Goal: Transaction & Acquisition: Purchase product/service

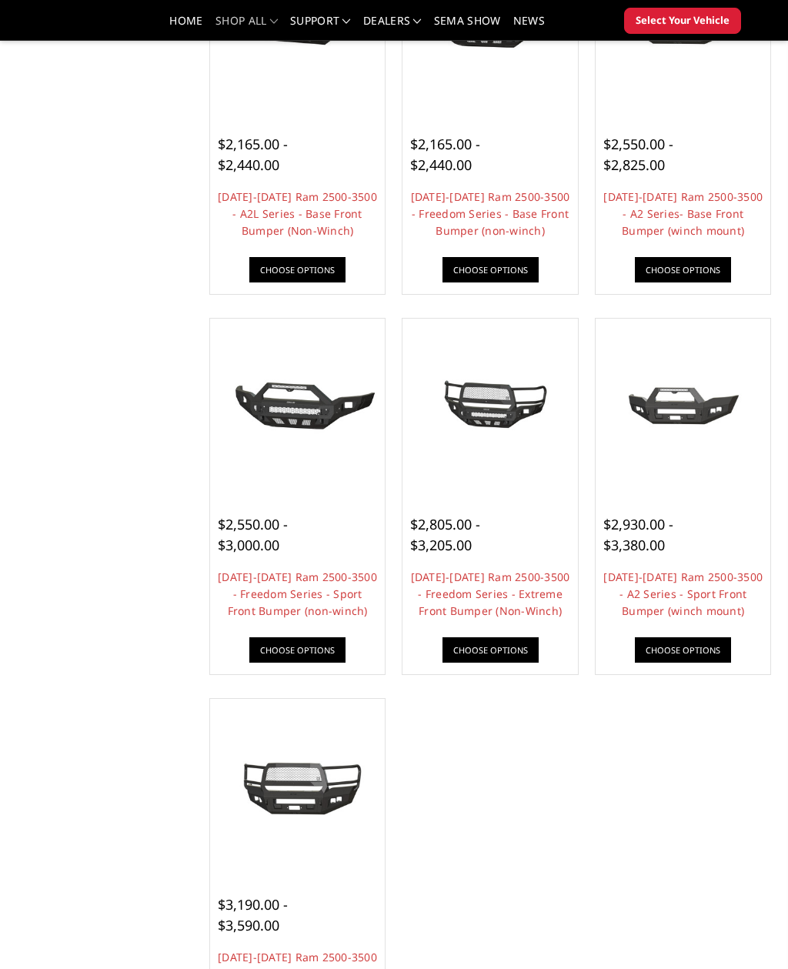
scroll to position [665, 0]
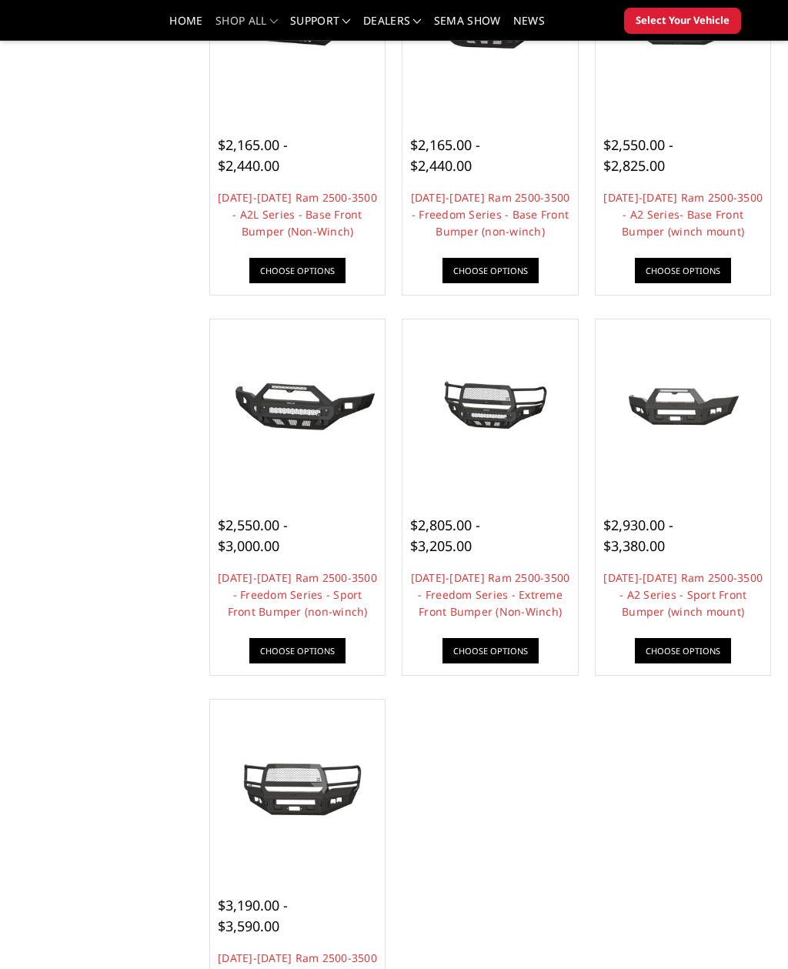
click at [321, 401] on img at bounding box center [298, 407] width 168 height 78
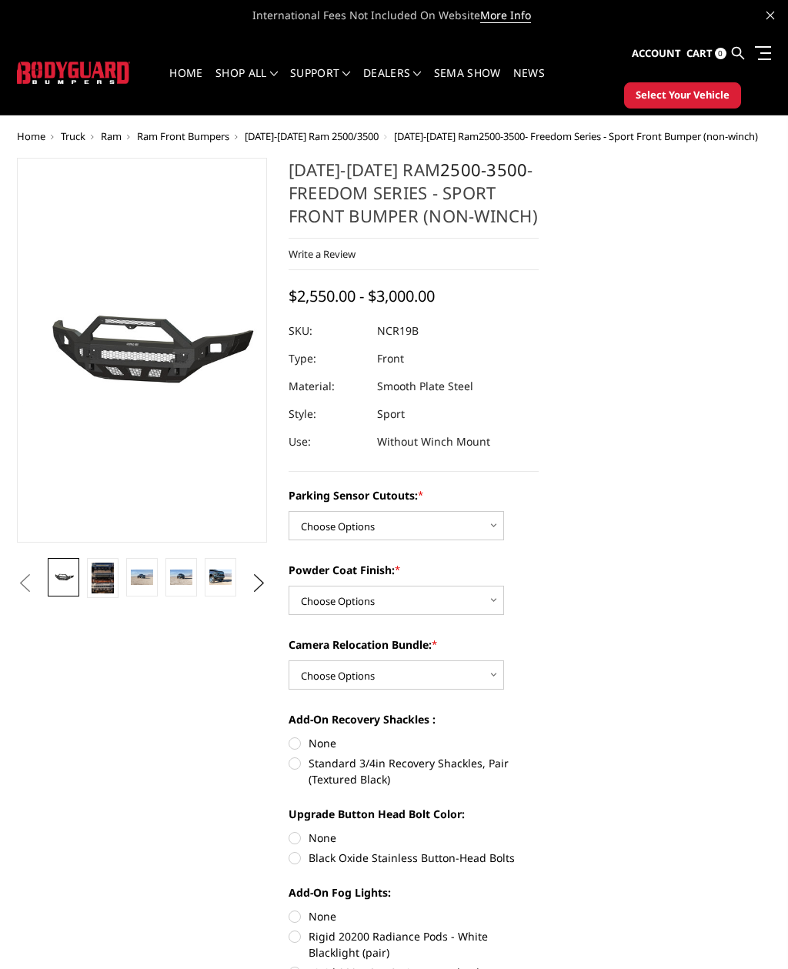
click at [96, 579] on img at bounding box center [103, 577] width 22 height 31
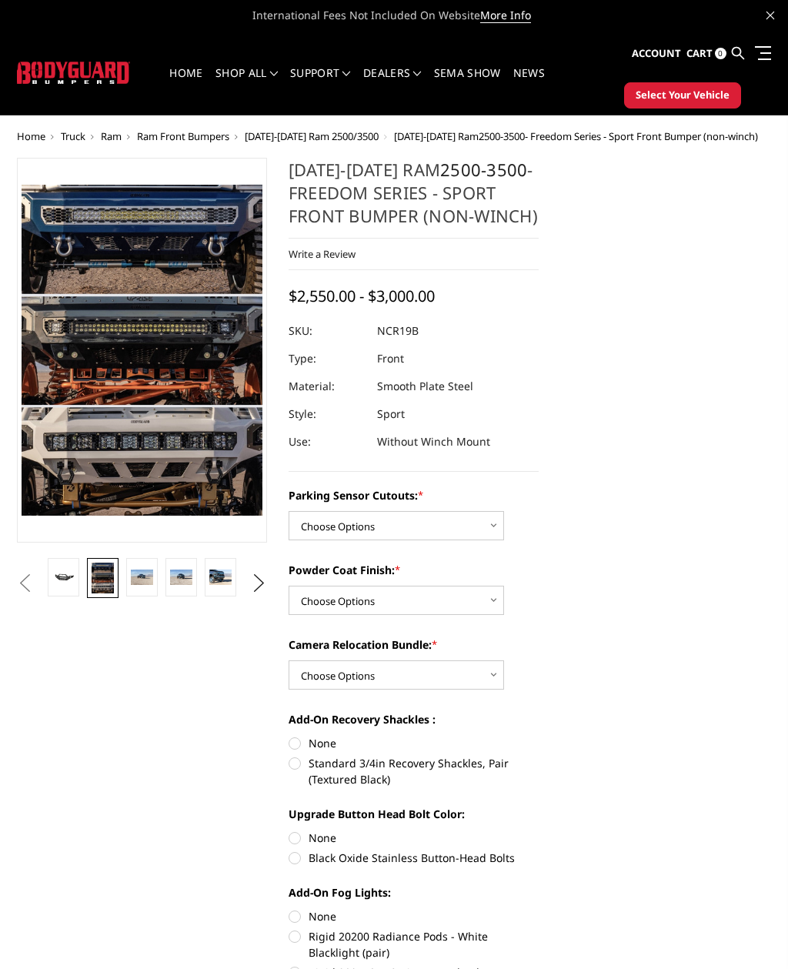
click at [146, 585] on link at bounding box center [142, 577] width 32 height 38
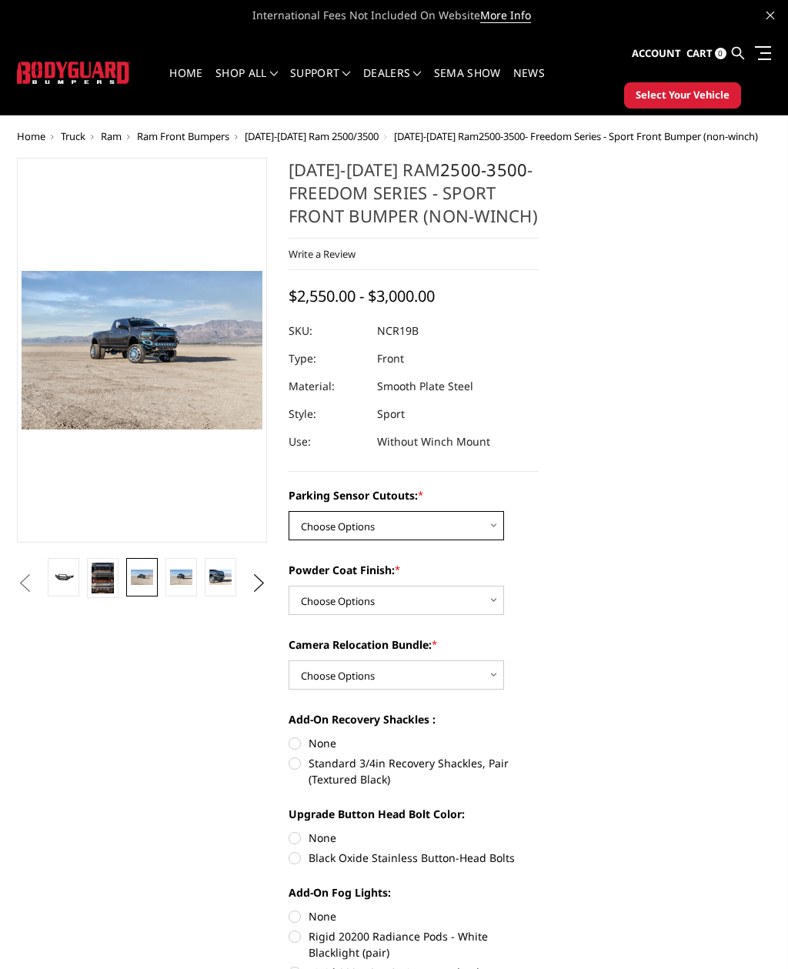
click at [478, 529] on select "Choose Options No - Without Parking Sensor Cutouts Yes - With Parking Sensor Cu…" at bounding box center [396, 525] width 215 height 29
select select "2713"
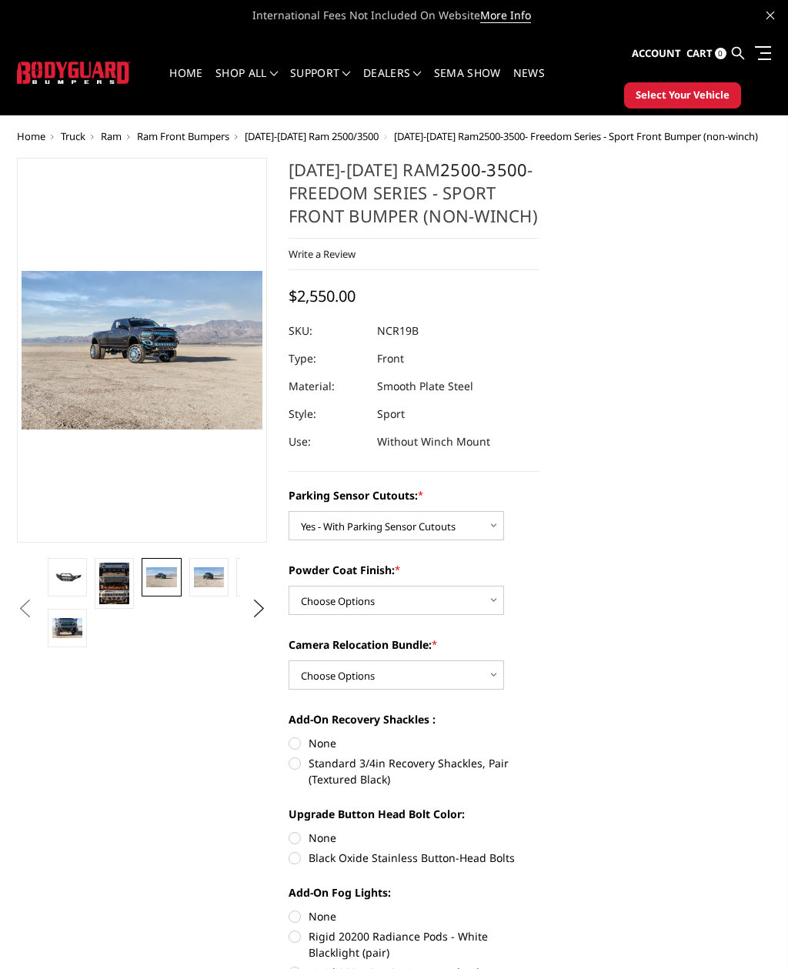
click at [67, 576] on img at bounding box center [67, 577] width 30 height 14
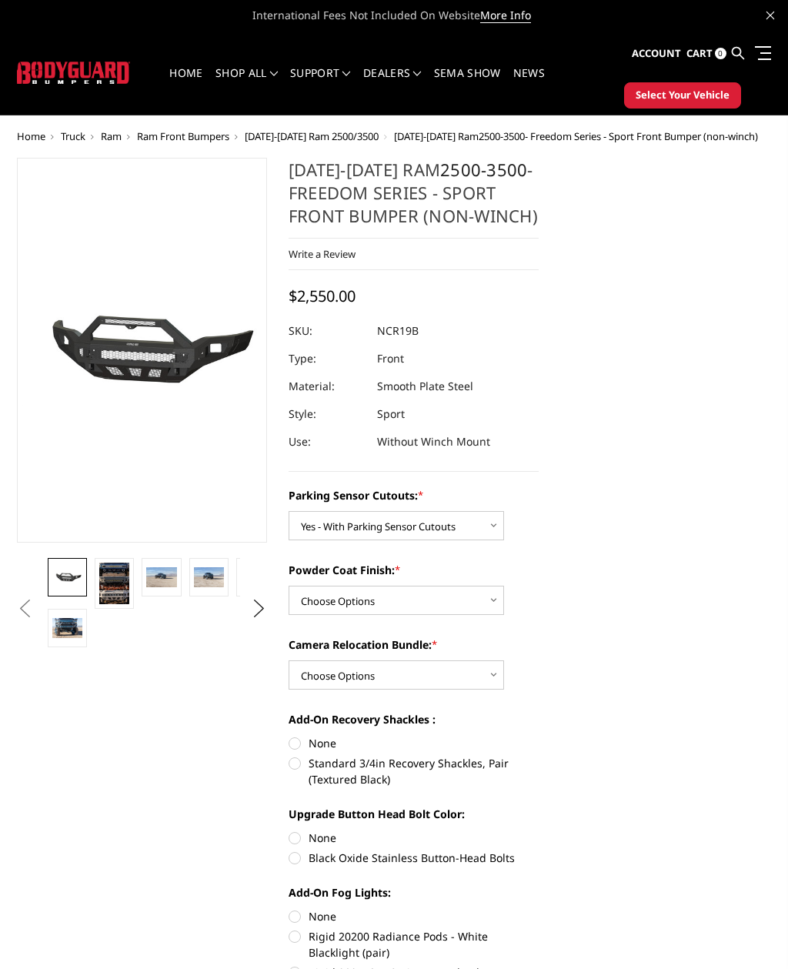
click at [119, 593] on img at bounding box center [114, 583] width 30 height 42
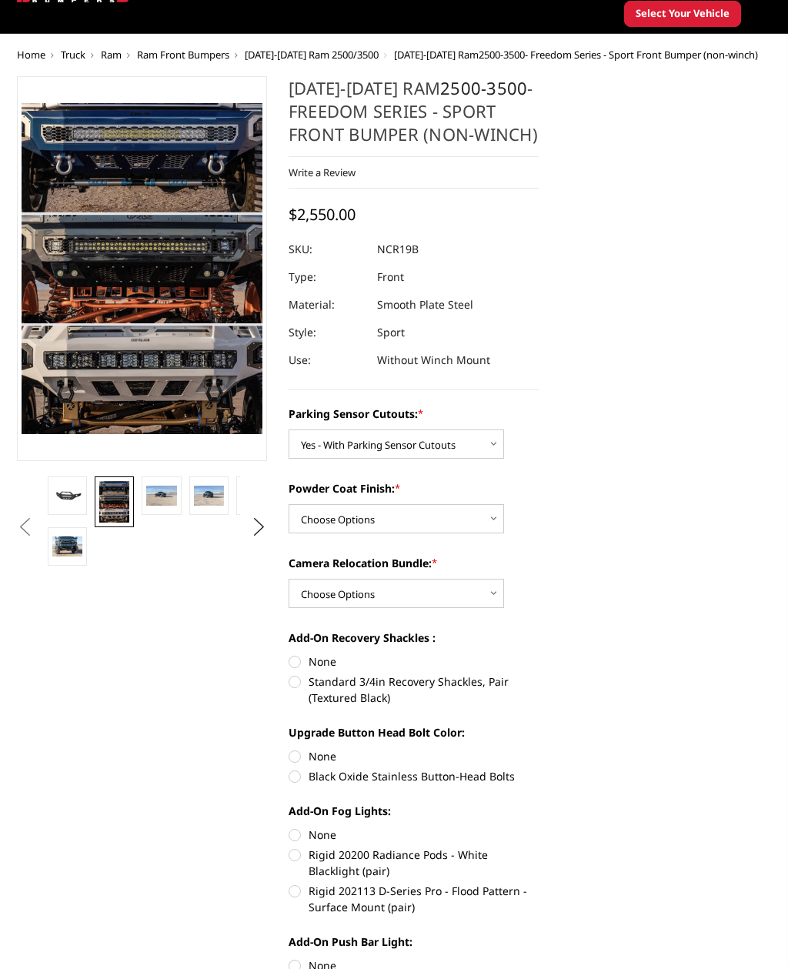
scroll to position [86, 0]
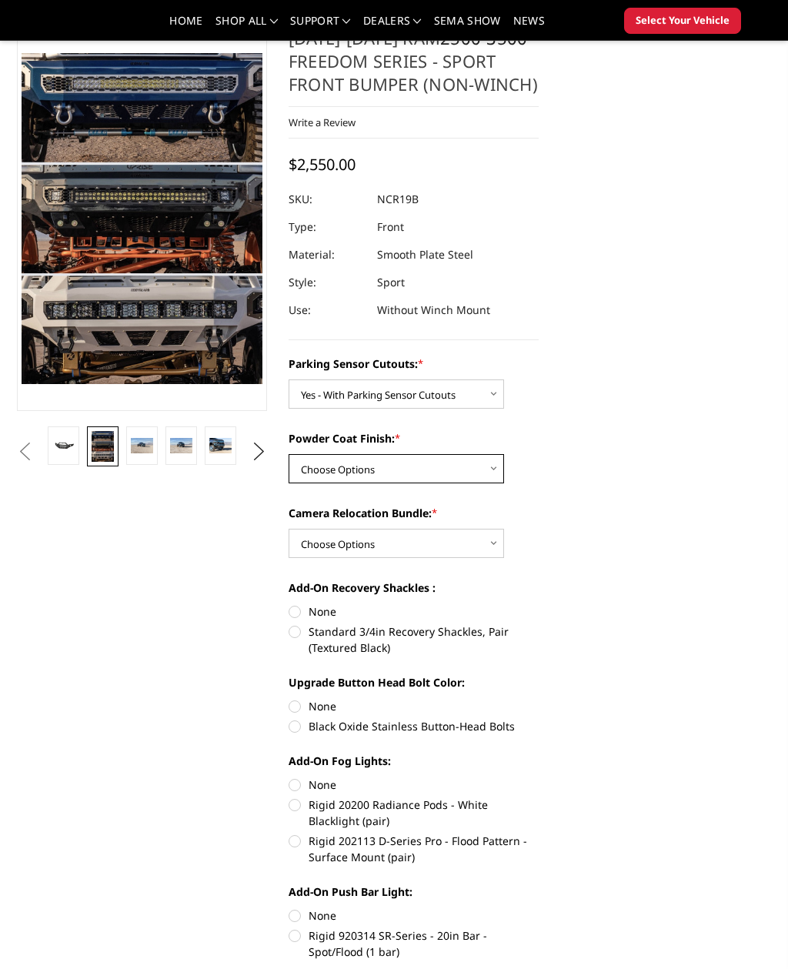
click at [478, 466] on select "Choose Options Bare Metal Texture Black Powder Coat" at bounding box center [396, 468] width 215 height 29
select select "2715"
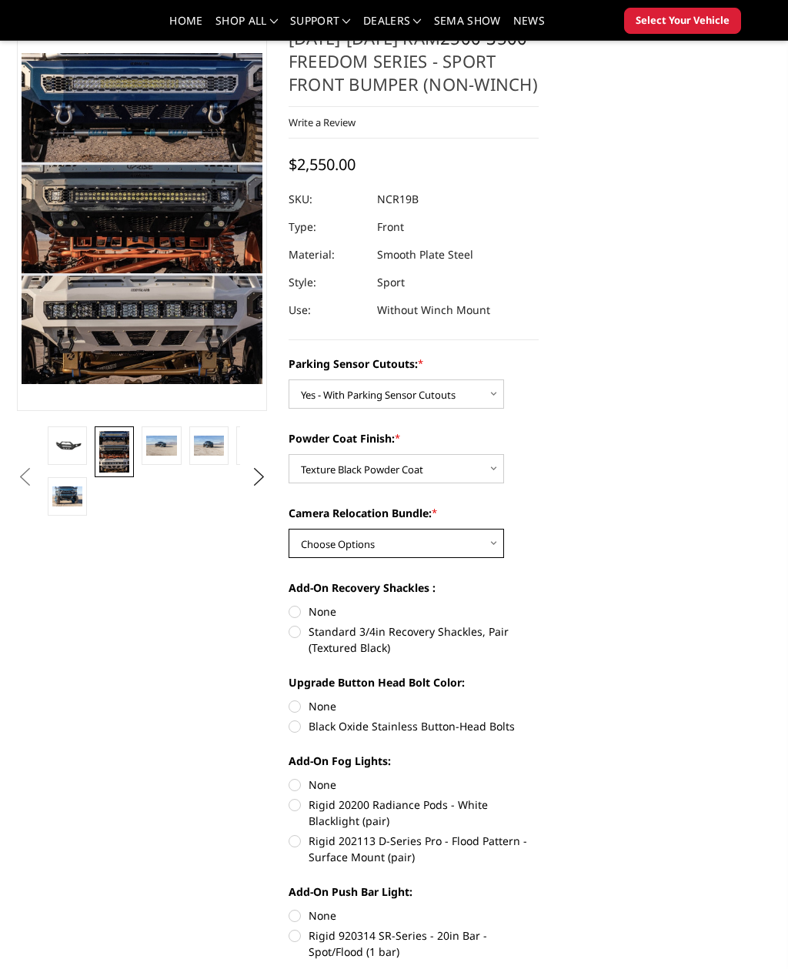
click at [479, 547] on select "Choose Options WITH Camera Relocation Bundle WITHOUT Camera Relocation Bundle" at bounding box center [396, 543] width 215 height 29
select select "2716"
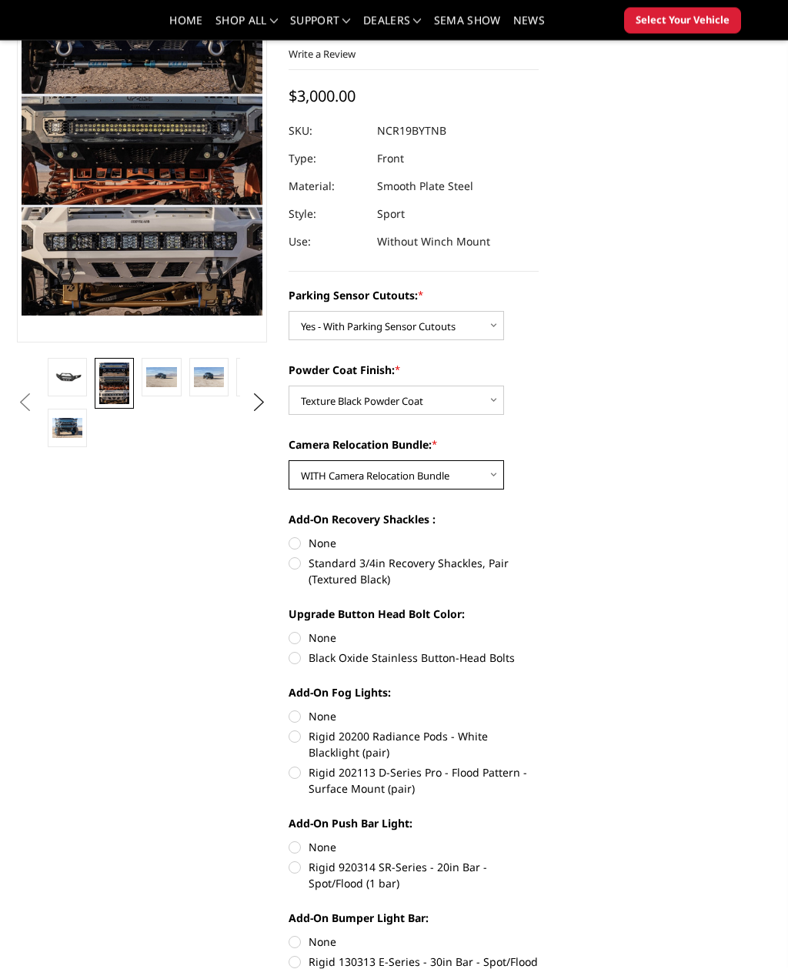
scroll to position [155, 0]
click at [489, 562] on label "Standard 3/4in Recovery Shackles, Pair (Textured Black)" at bounding box center [414, 570] width 250 height 32
click at [539, 535] on input "Standard 3/4in Recovery Shackles, Pair (Textured Black)" at bounding box center [539, 534] width 1 height 1
radio input "true"
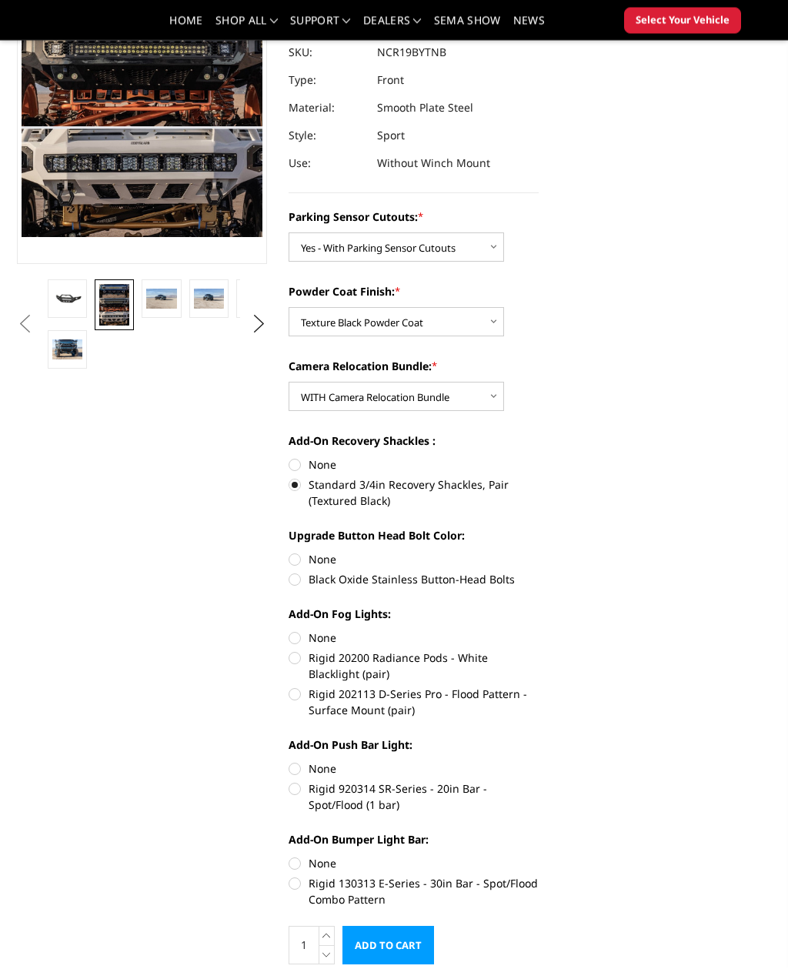
scroll to position [233, 0]
click at [482, 584] on label "Black Oxide Stainless Button-Head Bolts" at bounding box center [414, 579] width 250 height 16
click at [539, 552] on input "Black Oxide Stainless Button-Head Bolts" at bounding box center [539, 551] width 1 height 1
radio input "true"
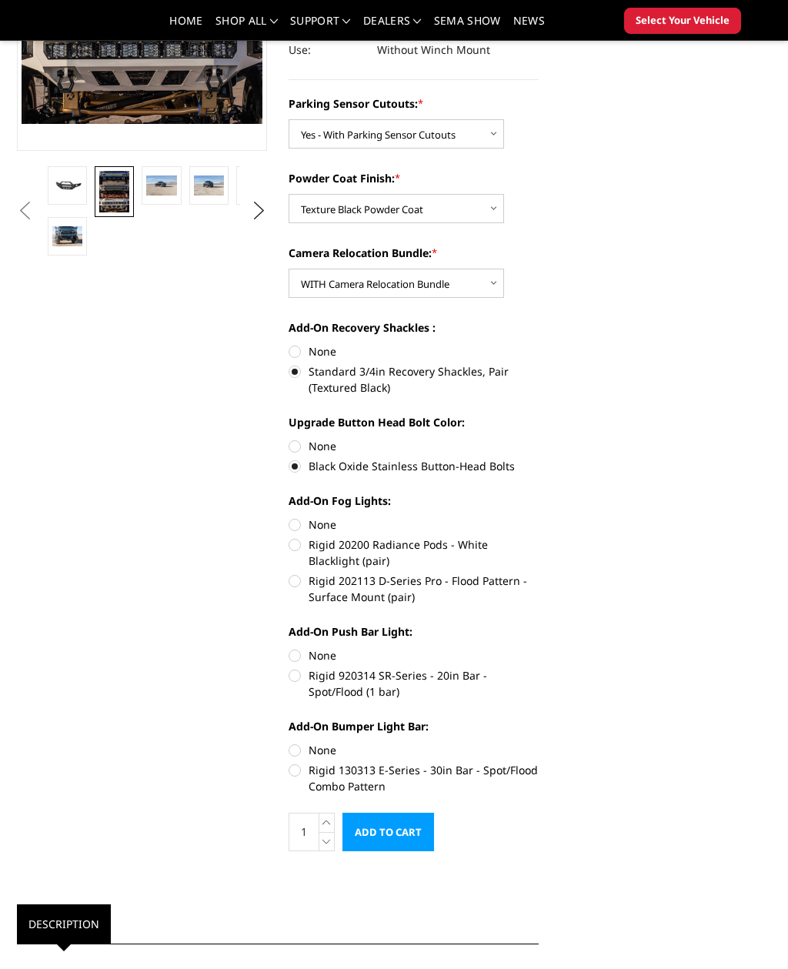
scroll to position [354, 0]
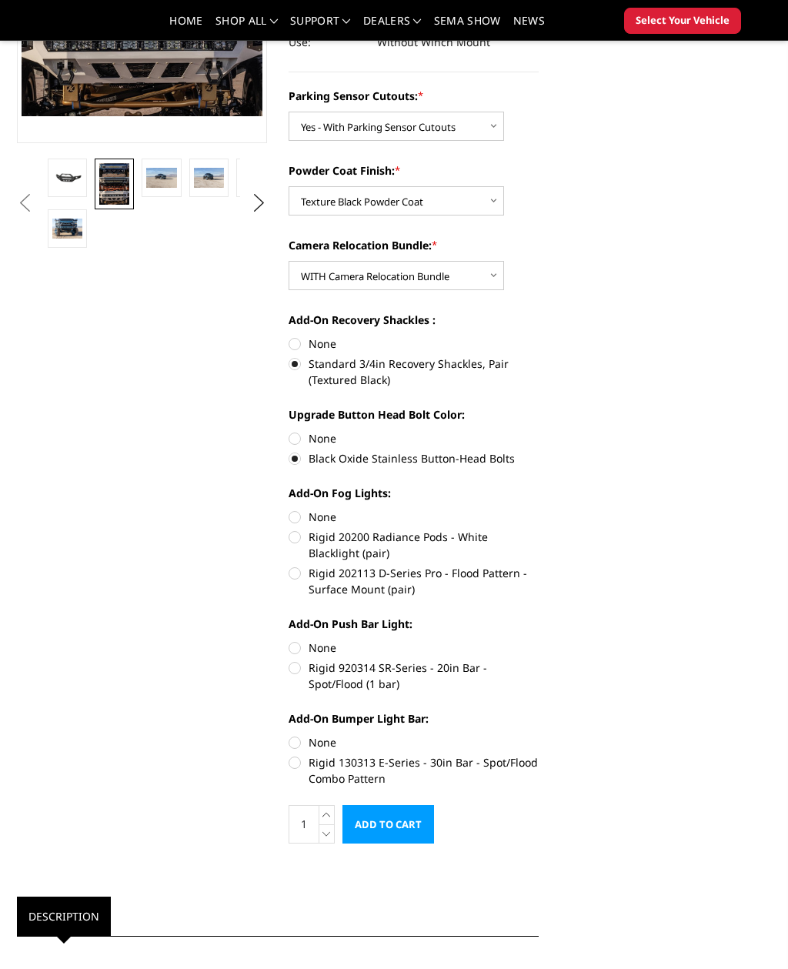
click at [492, 576] on label "Rigid 202113 D-Series Pro - Flood Pattern - Surface Mount (pair)" at bounding box center [414, 581] width 250 height 32
click at [539, 529] on input "Rigid 202113 D-Series Pro - Flood Pattern - Surface Mount (pair)" at bounding box center [539, 529] width 1 height 1
radio input "true"
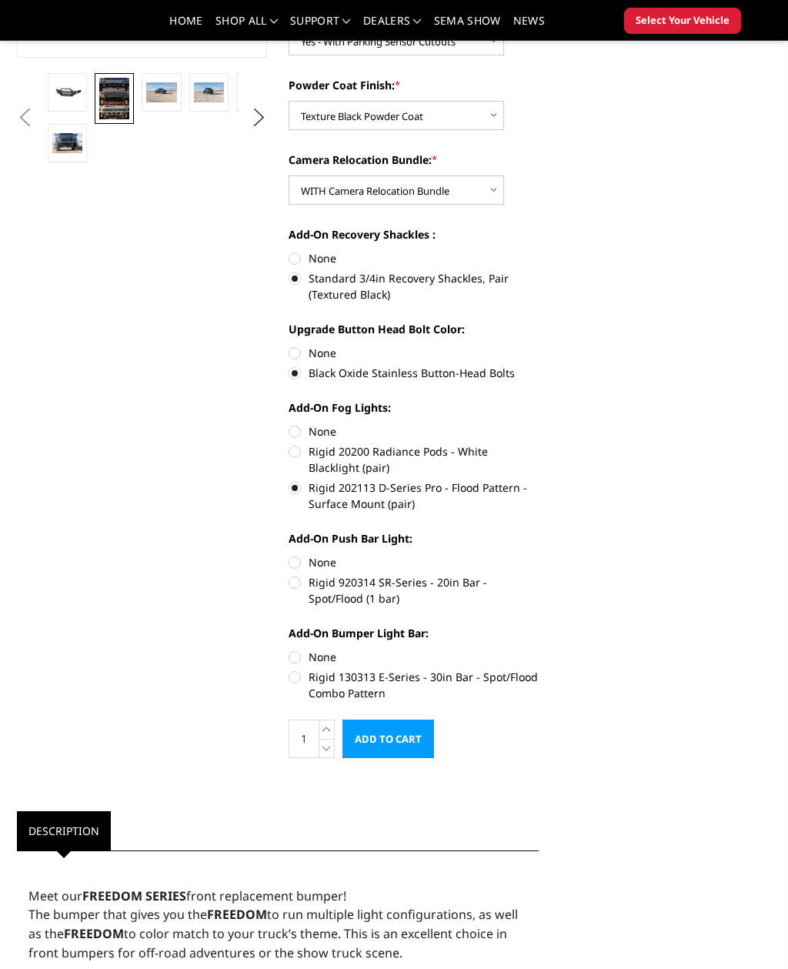
scroll to position [484, 0]
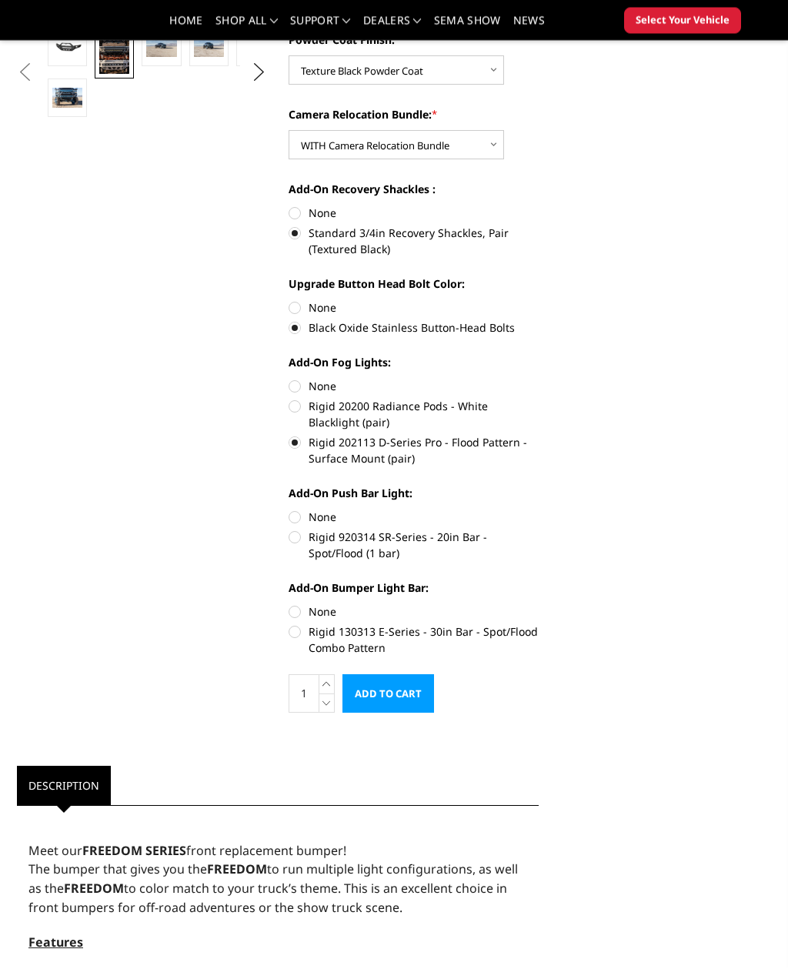
click at [508, 540] on label "Rigid 920314 SR-Series - 20in Bar - Spot/Flood (1 bar)" at bounding box center [414, 545] width 250 height 32
click at [539, 510] on input "Rigid 920314 SR-Series - 20in Bar - Spot/Flood (1 bar)" at bounding box center [539, 509] width 1 height 1
radio input "true"
click at [513, 628] on label "Rigid 130313 E-Series - 30in Bar - Spot/Flood Combo Pattern" at bounding box center [414, 639] width 250 height 32
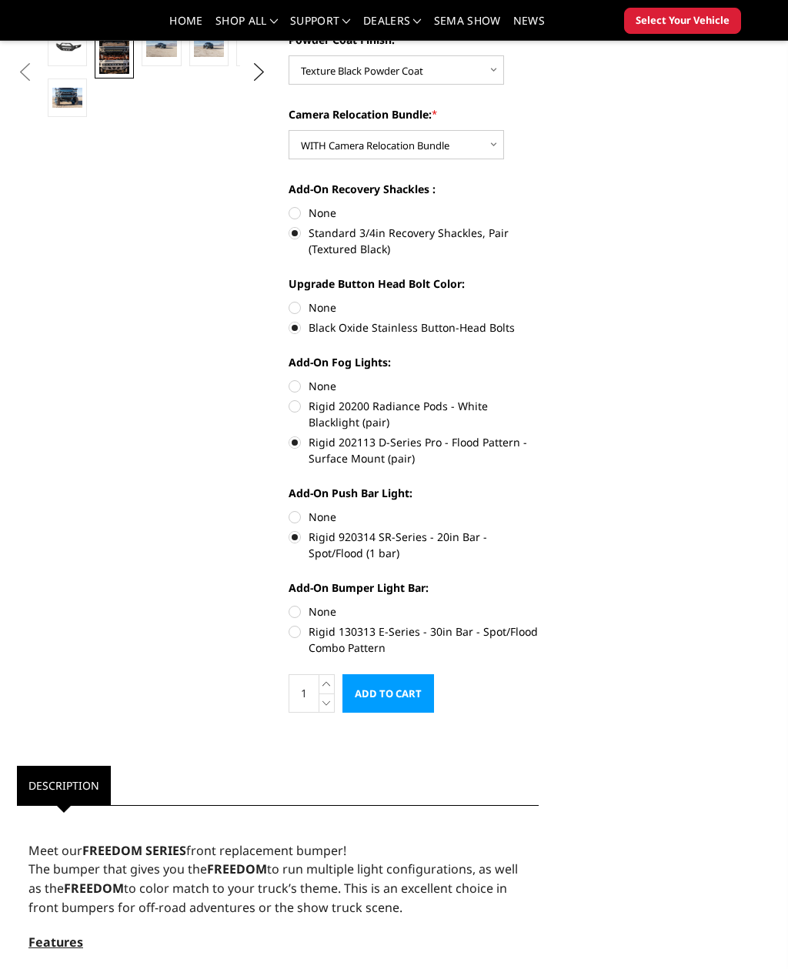
click at [539, 604] on input "Rigid 130313 E-Series - 30in Bar - Spot/Flood Combo Pattern" at bounding box center [539, 603] width 1 height 1
radio input "true"
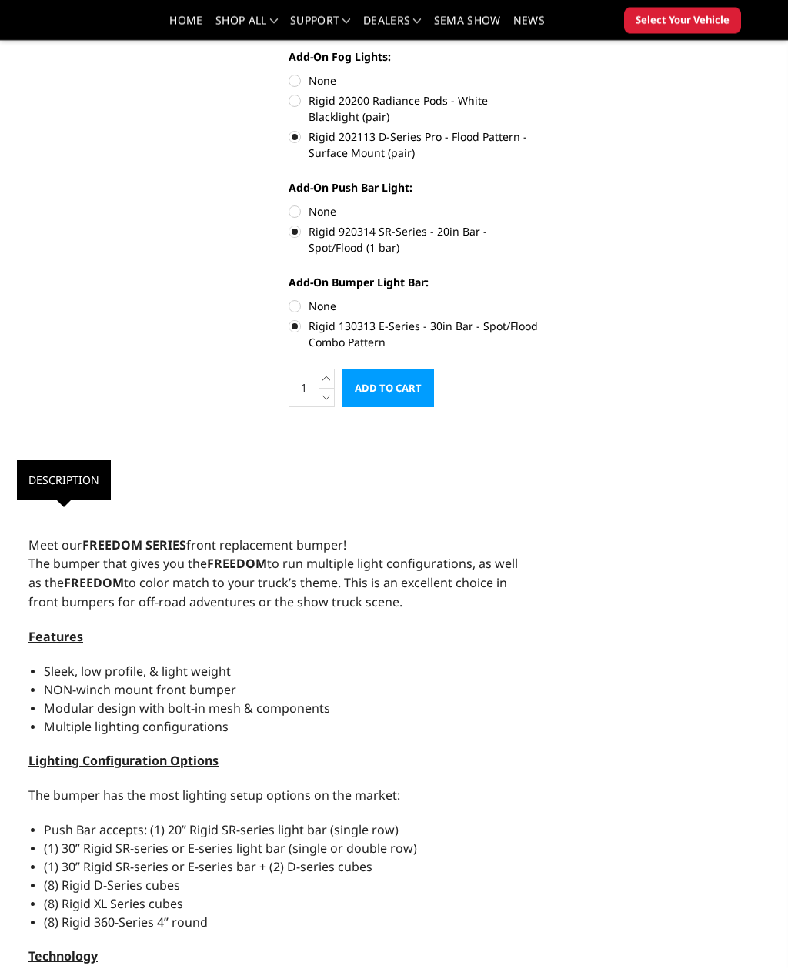
scroll to position [746, 0]
